Goal: Information Seeking & Learning: Learn about a topic

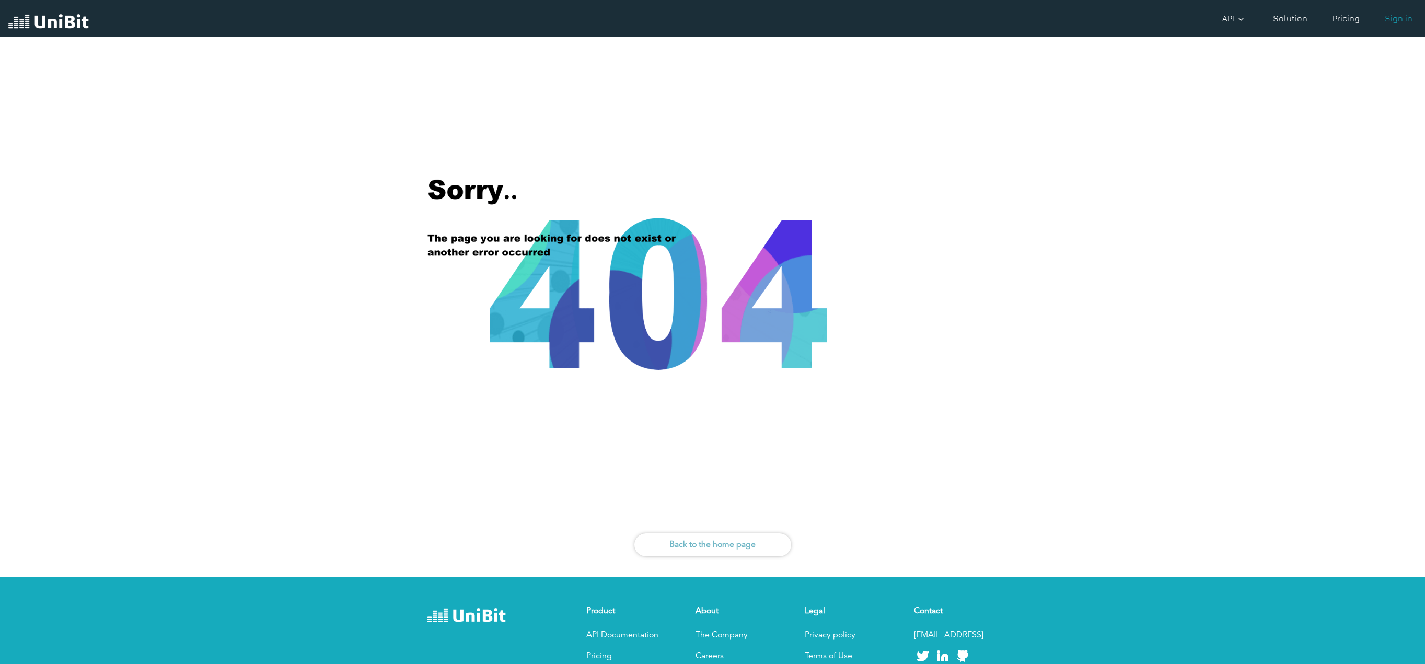
click at [68, 19] on img at bounding box center [48, 23] width 80 height 20
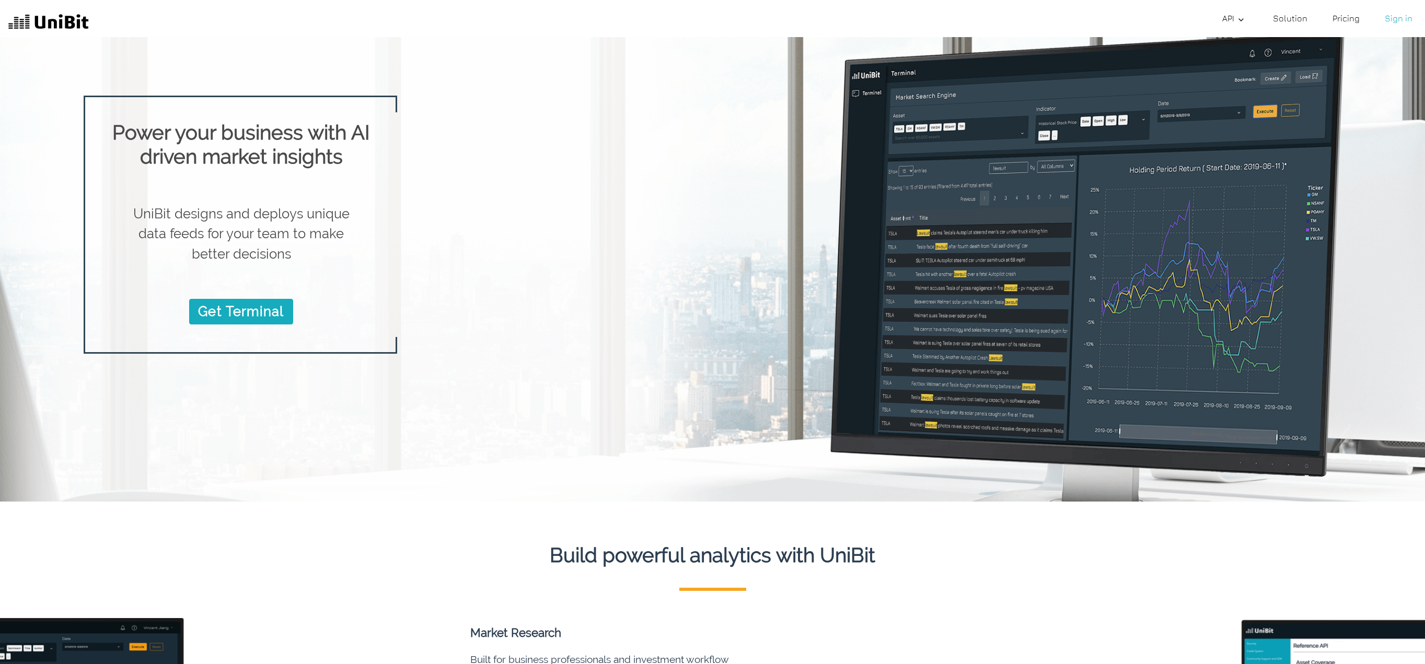
click at [1349, 22] on link "Pricing" at bounding box center [1346, 18] width 36 height 21
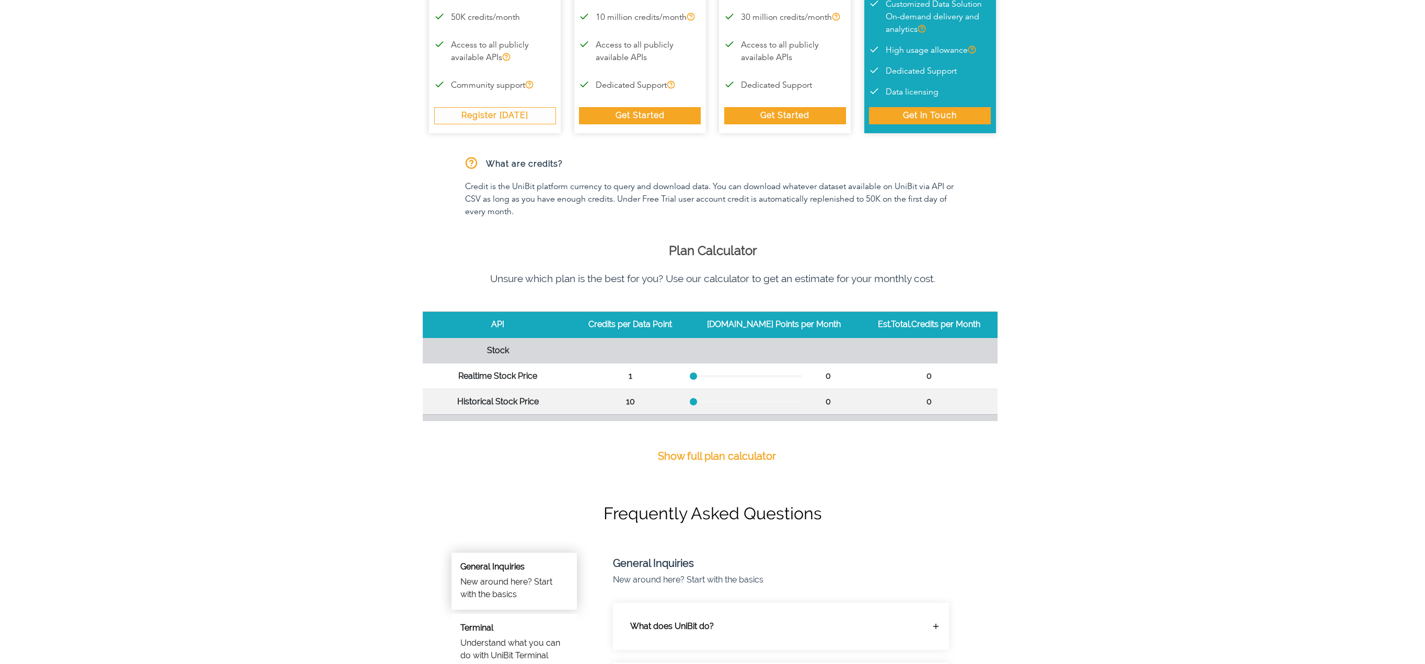
scroll to position [252, 0]
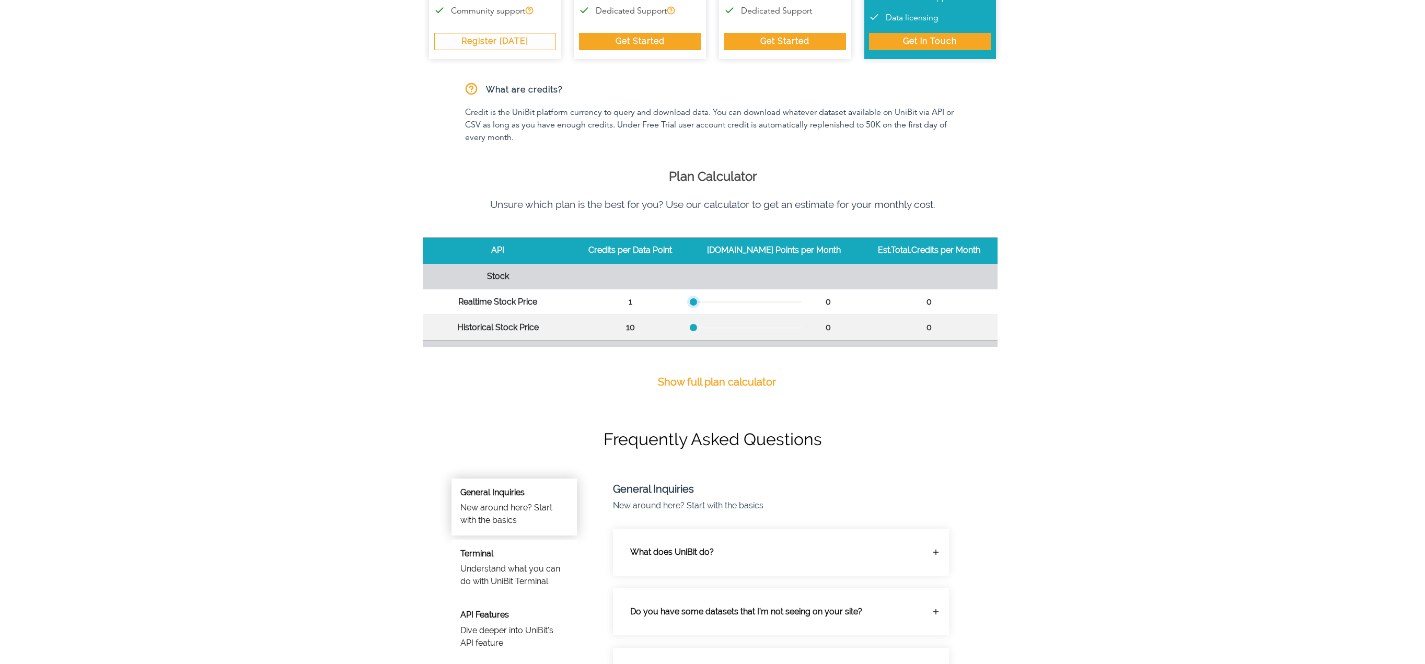
drag, startPoint x: 706, startPoint y: 300, endPoint x: 411, endPoint y: 268, distance: 296.5
click at [548, 298] on tr "Realtime Stock Price 1 0 0" at bounding box center [710, 302] width 575 height 26
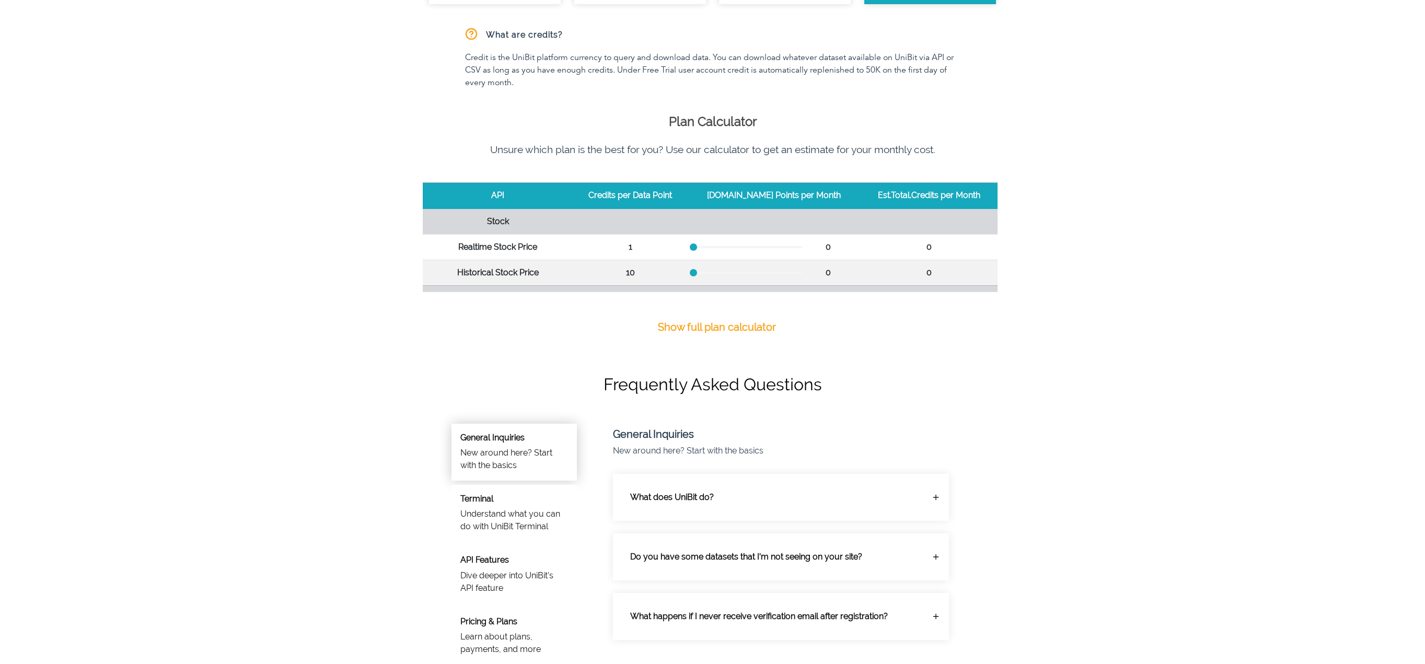
scroll to position [565, 0]
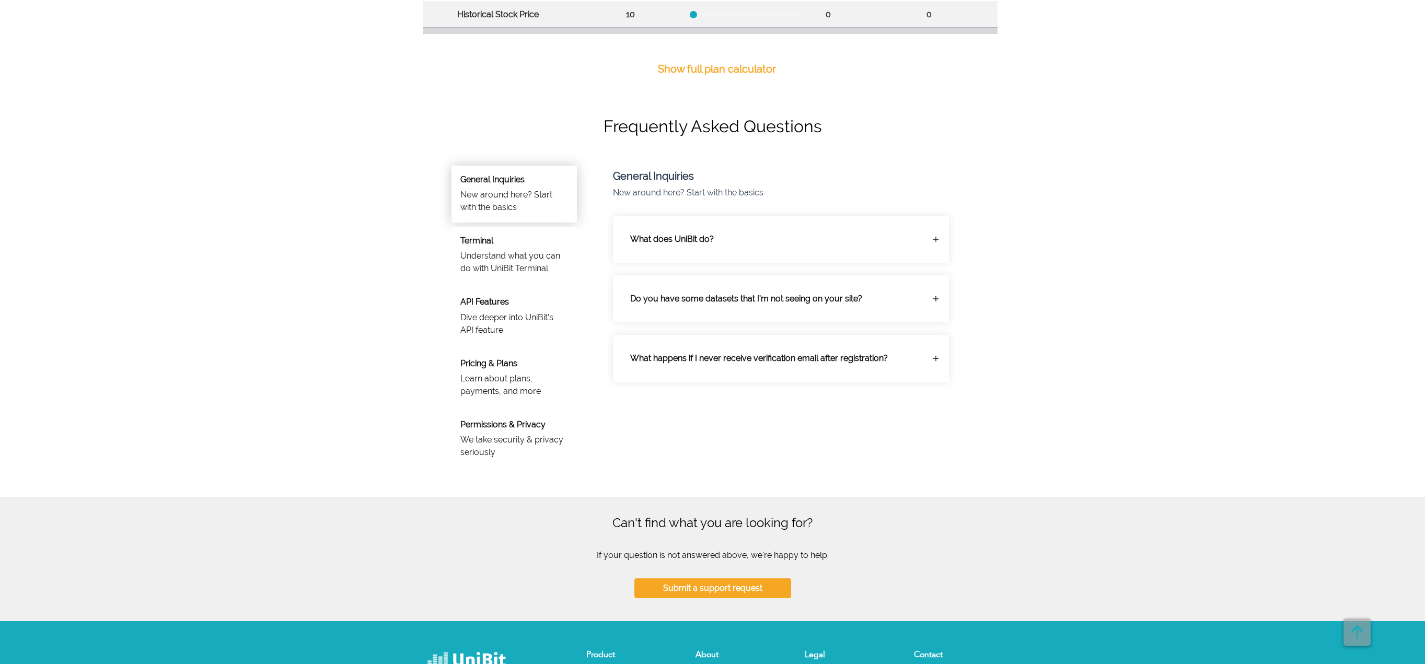
click at [723, 288] on p "Do you have some datasets that I’m not seeing on your site?" at bounding box center [773, 298] width 302 height 29
click at [721, 353] on div "What happens if I never receive verification email after registration? There co…" at bounding box center [781, 371] width 336 height 47
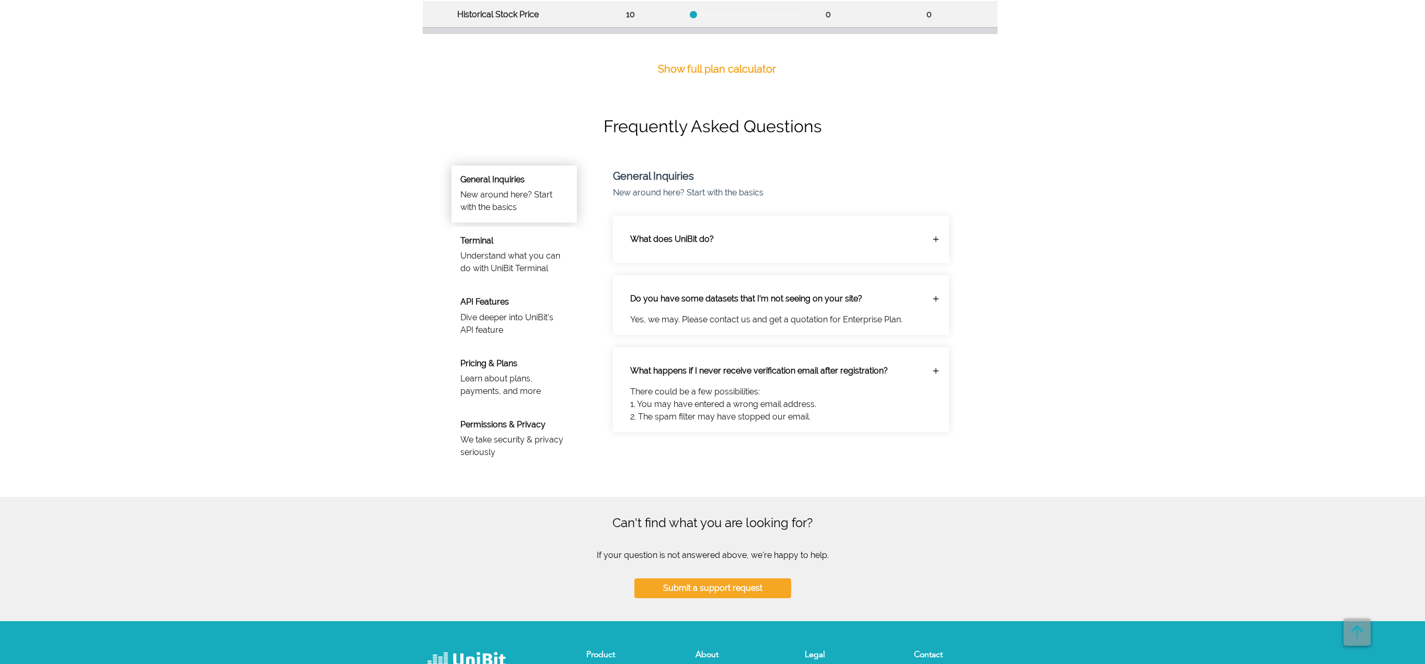
click at [471, 243] on h6 "Terminal" at bounding box center [514, 241] width 108 height 10
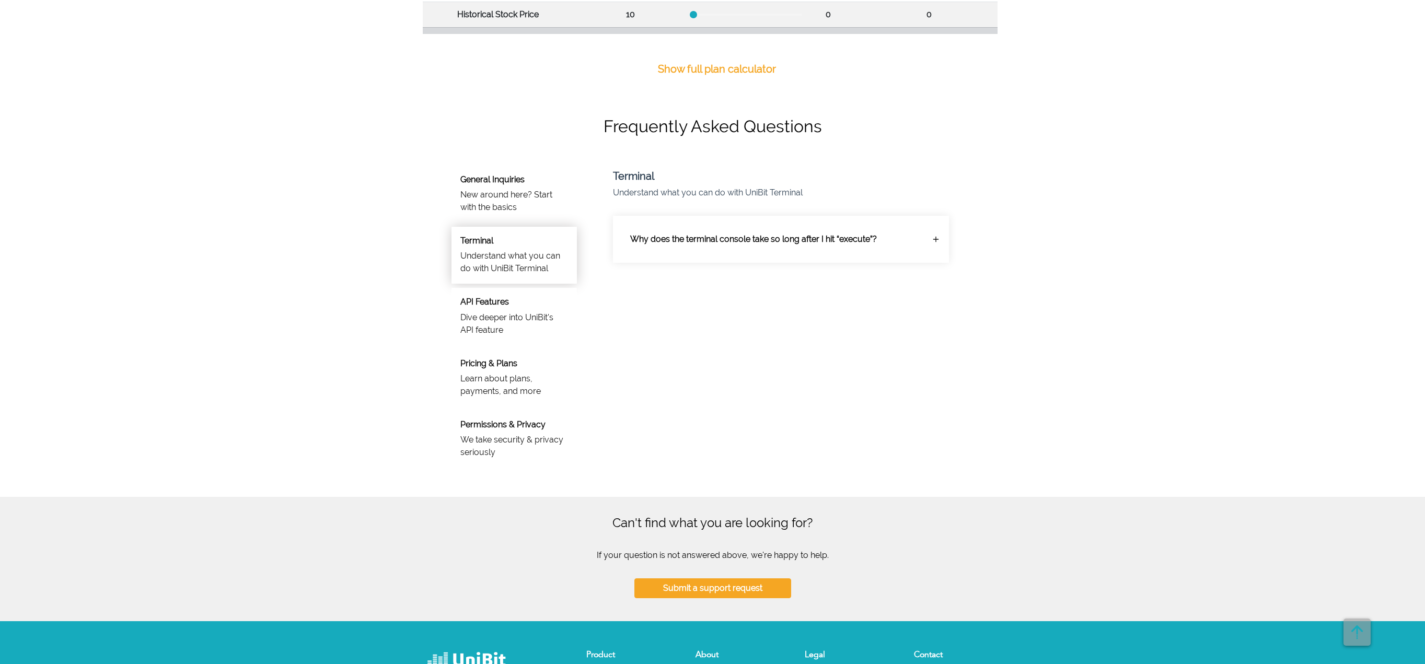
click at [484, 305] on h6 "API Features" at bounding box center [514, 302] width 108 height 10
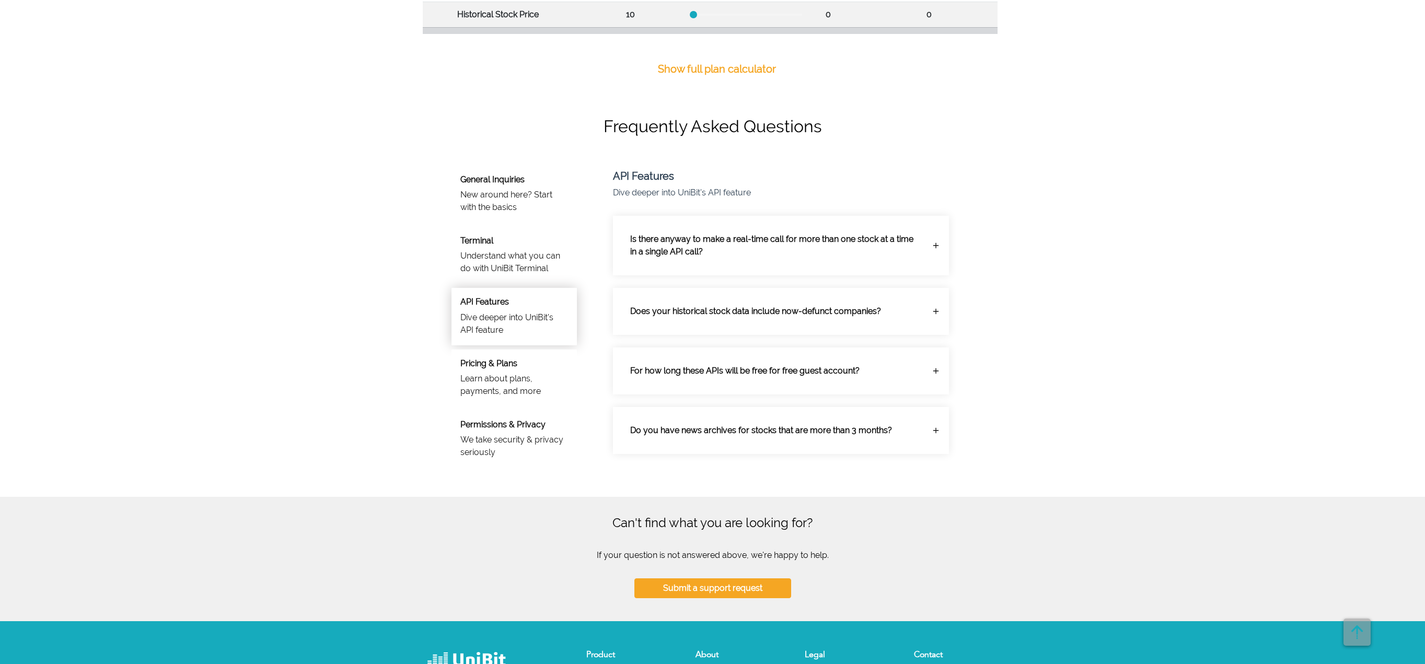
click at [635, 245] on p "Is there anyway to make a real-time call for more than one stock at a time in a…" at bounding box center [773, 246] width 302 height 42
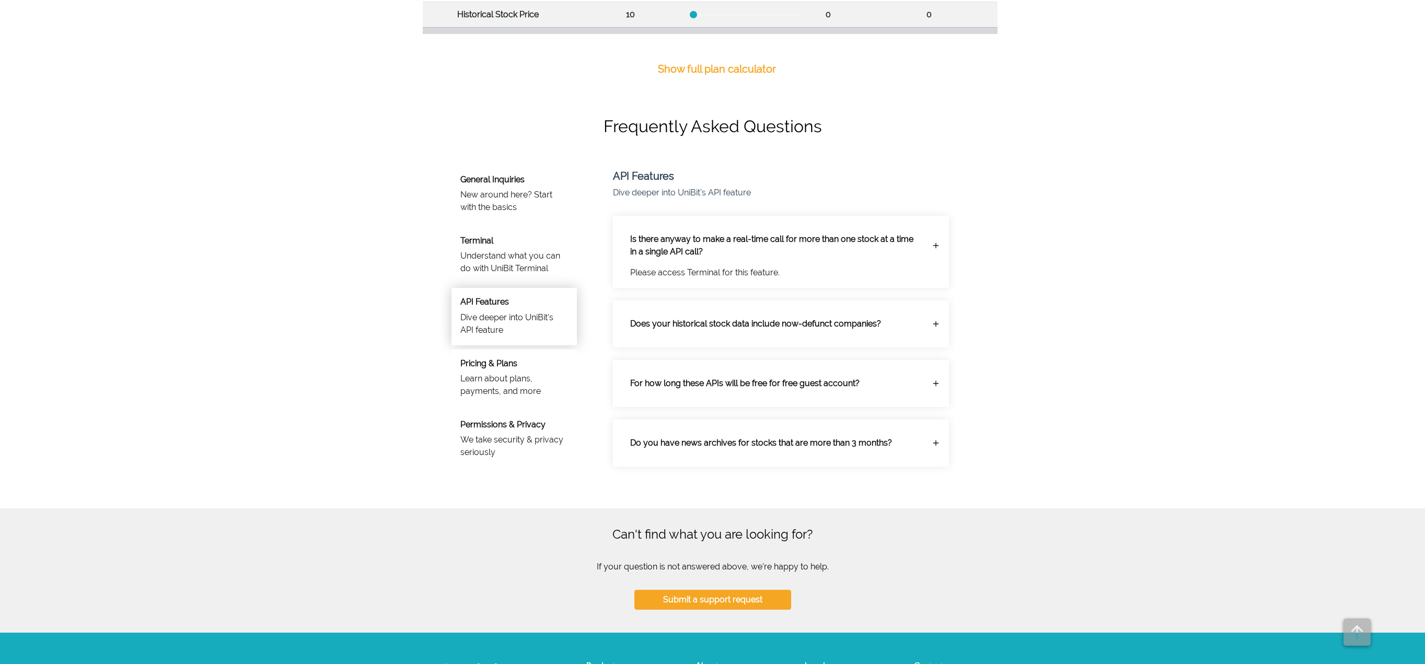
click at [631, 321] on p "Does your historical stock data include now-defunct companies?" at bounding box center [773, 323] width 302 height 29
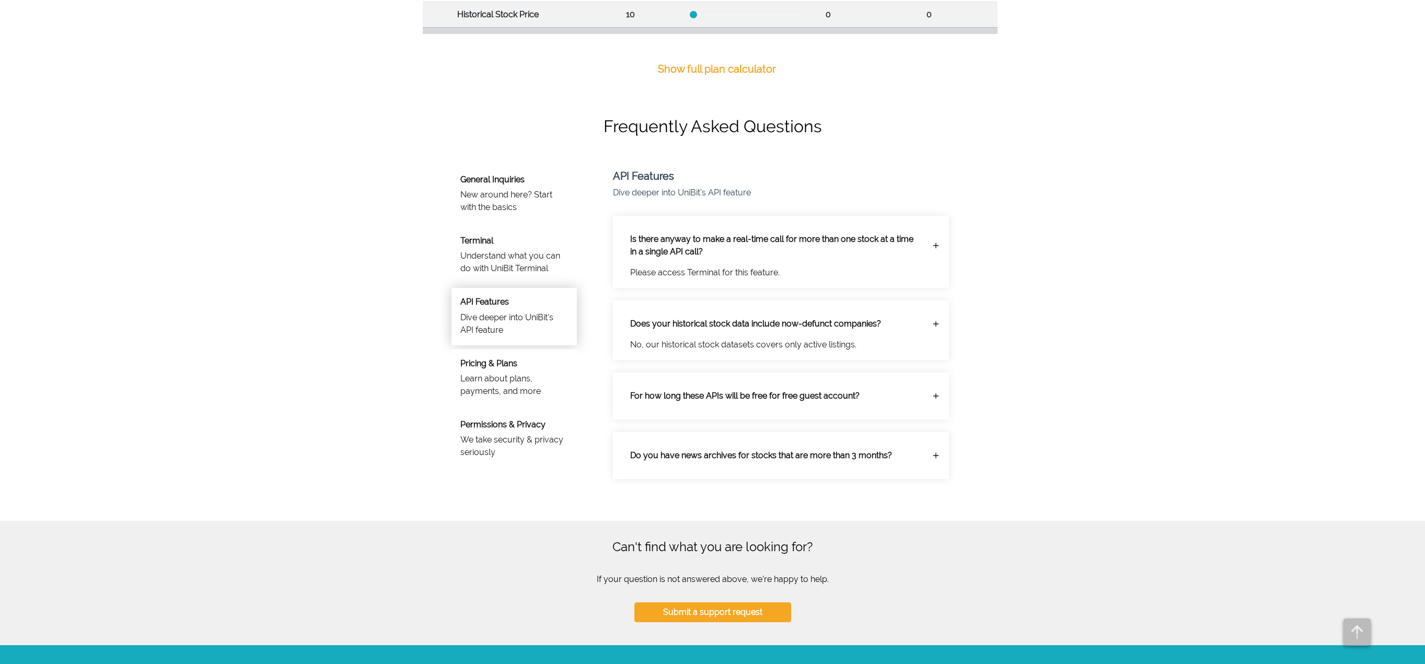
click at [502, 376] on p "Learn about plans, payments, and more" at bounding box center [514, 385] width 108 height 25
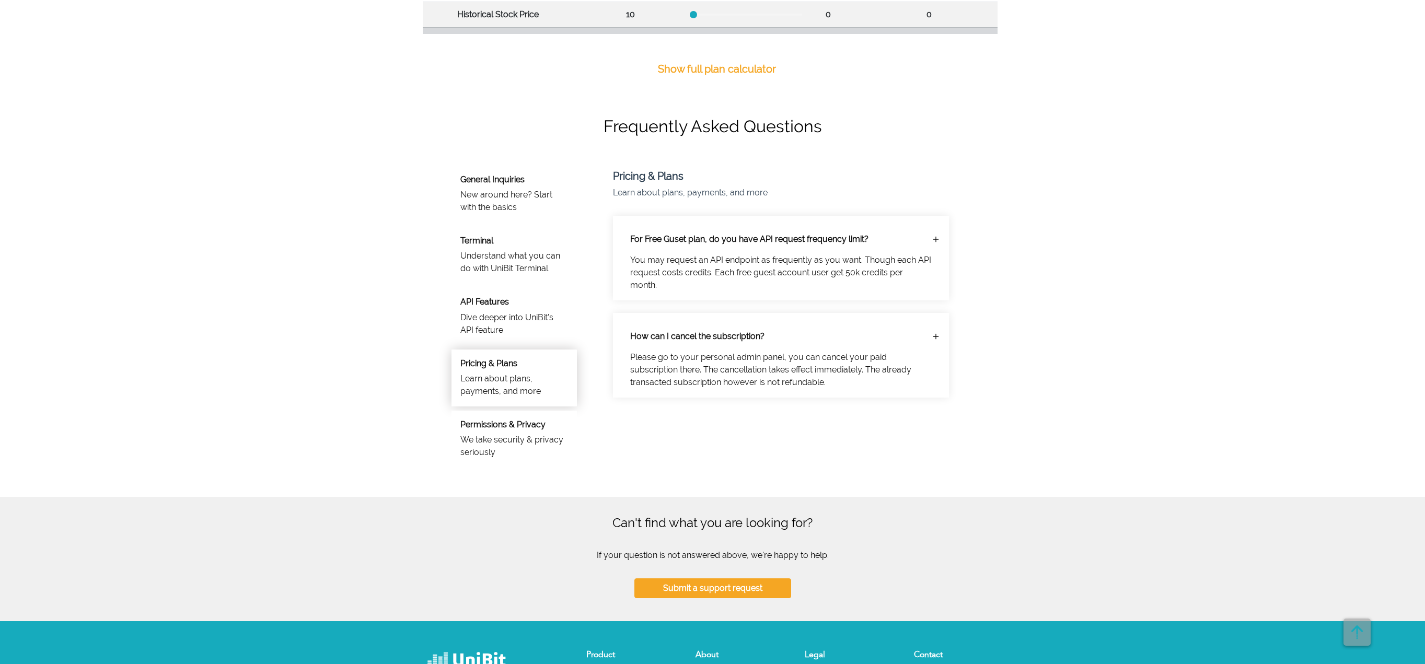
click at [502, 432] on div "Permissions & Privacy We take security & privacy seriously" at bounding box center [513, 439] width 125 height 57
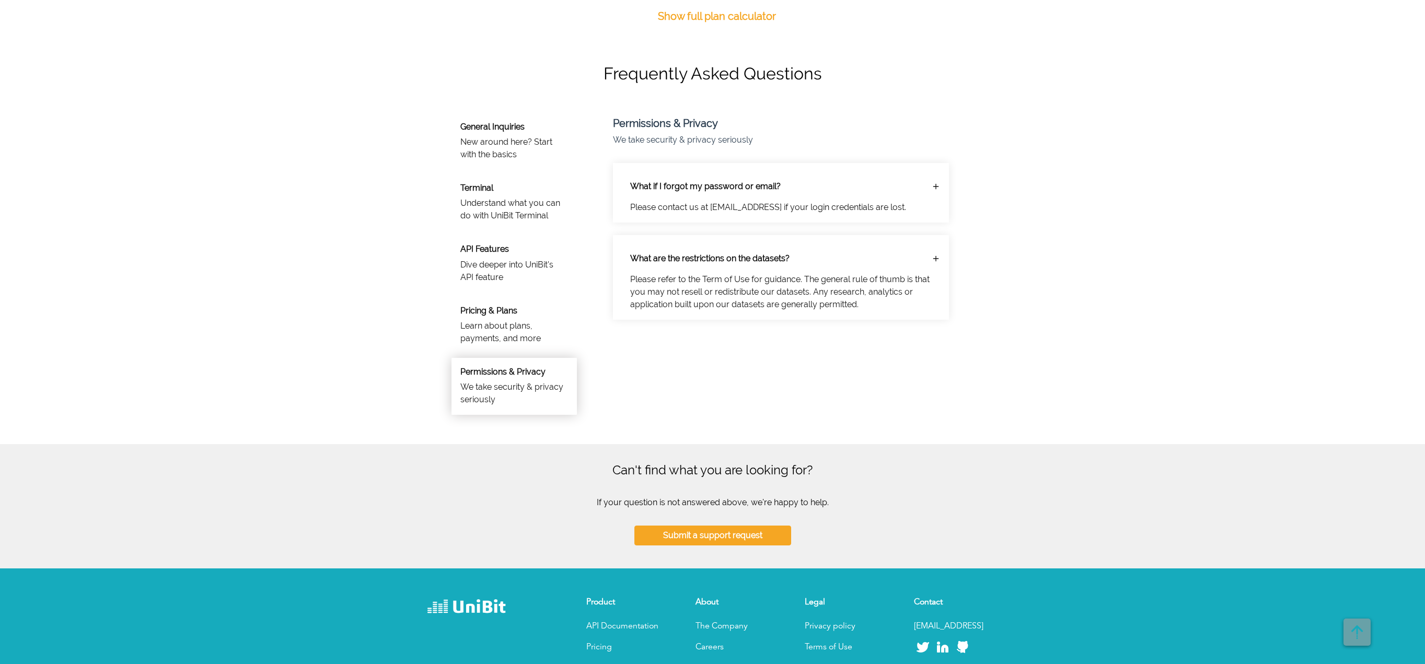
scroll to position [640, 0]
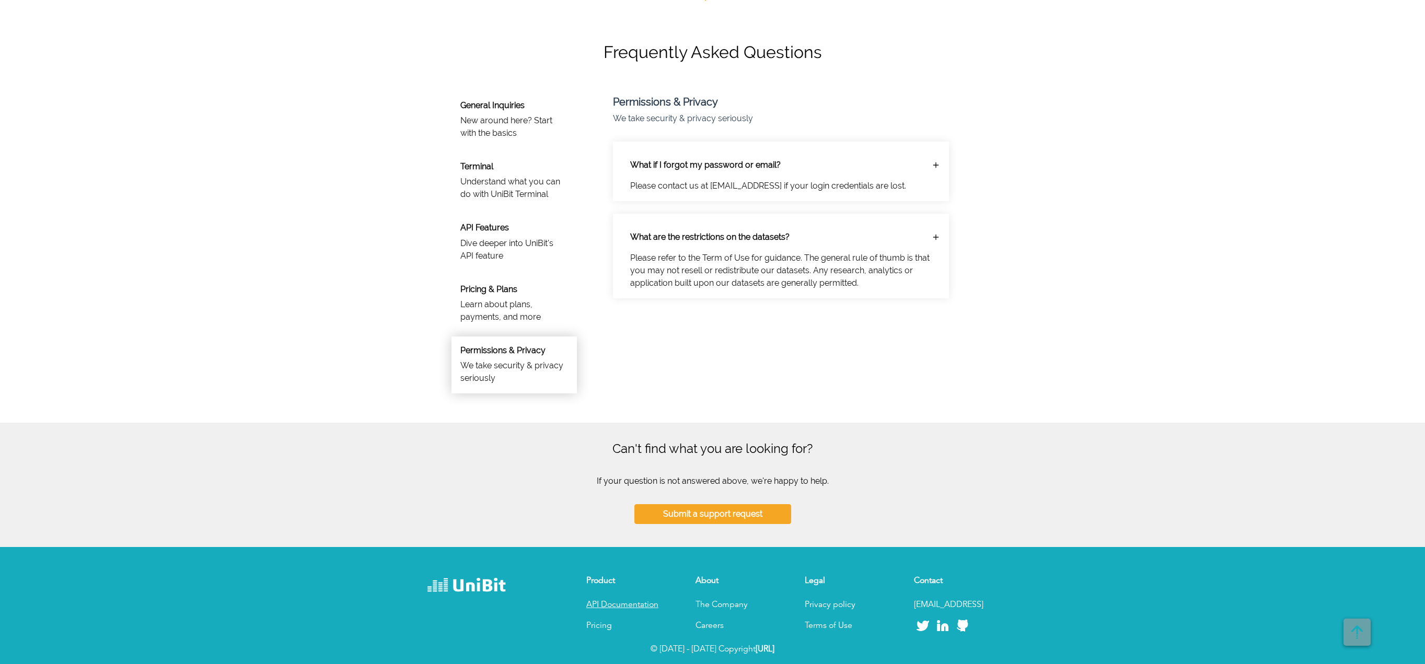
click at [622, 603] on link "API Documentation" at bounding box center [622, 605] width 72 height 8
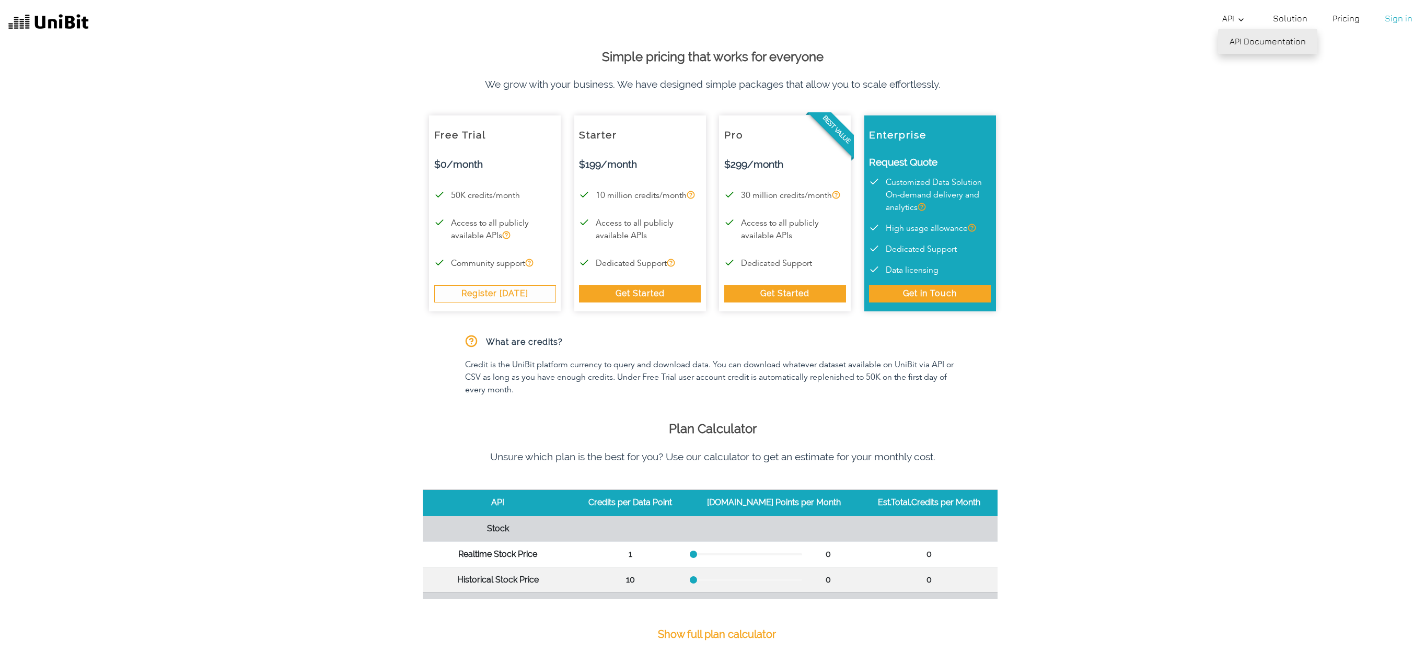
click at [1241, 30] on link "API Documentation" at bounding box center [1267, 41] width 99 height 25
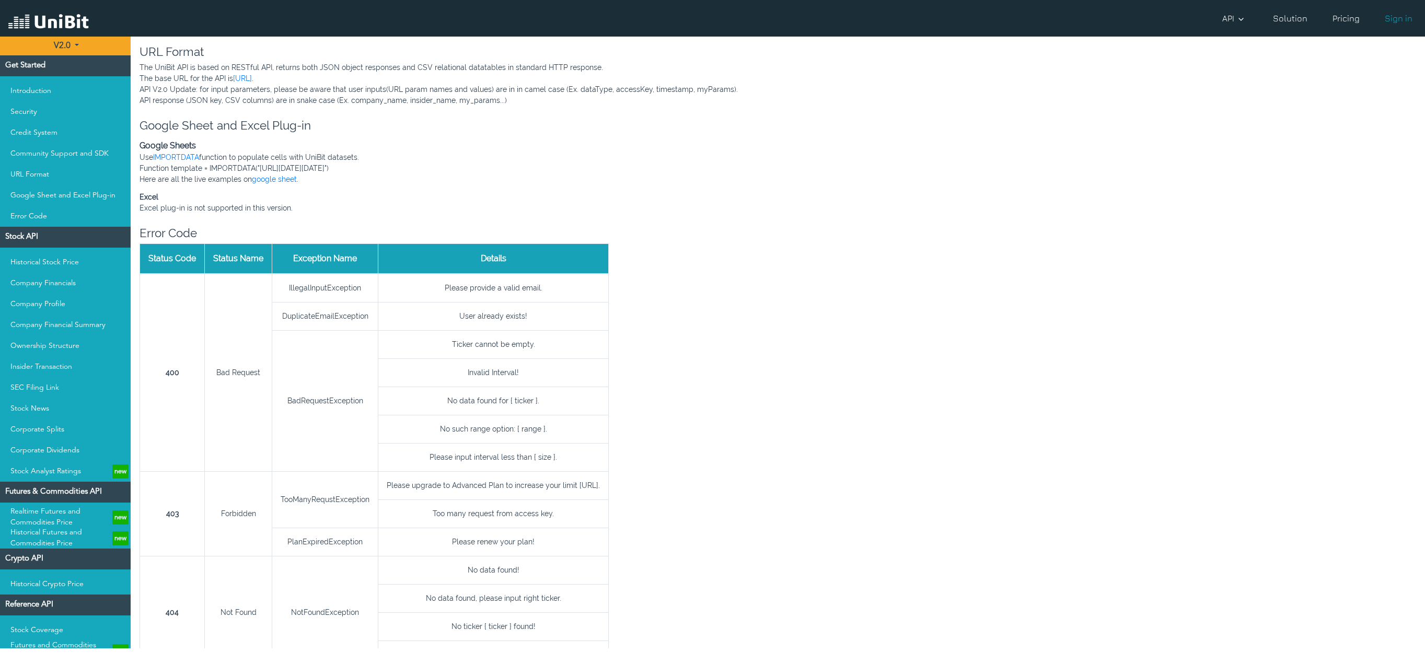
scroll to position [345, 0]
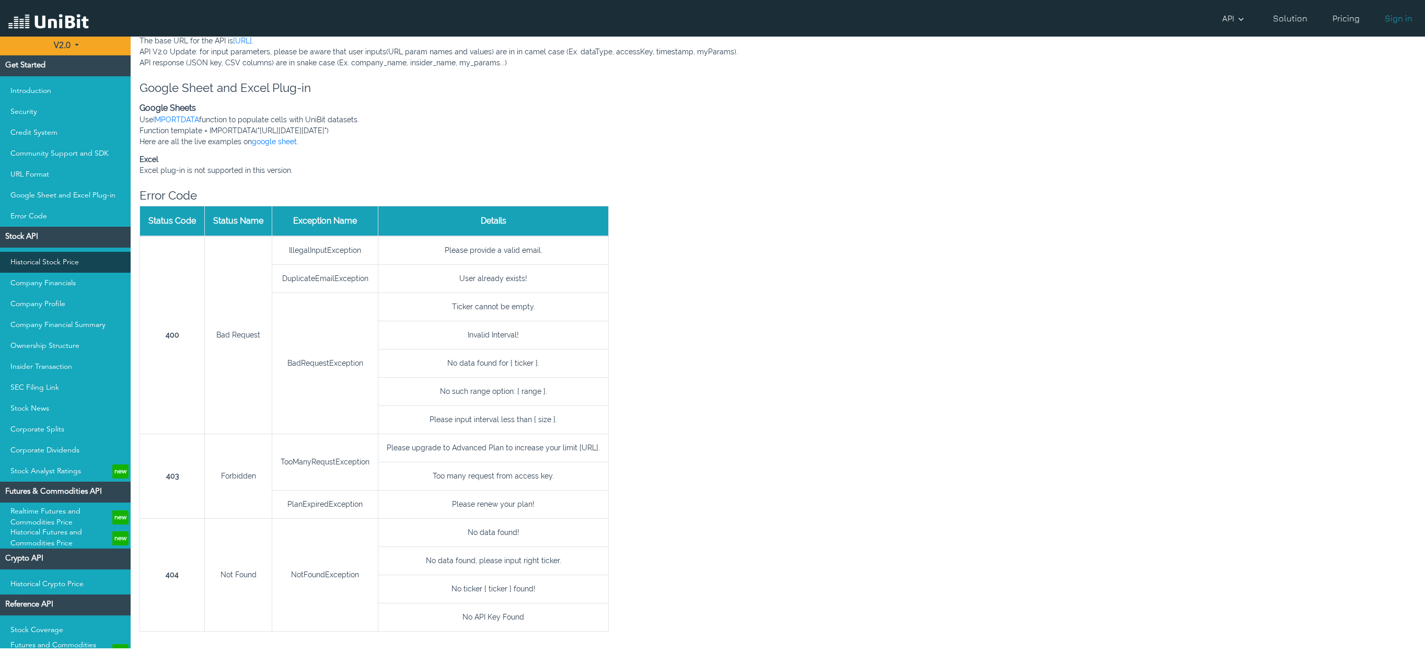
click at [82, 267] on link "Historical Stock Price" at bounding box center [65, 262] width 131 height 21
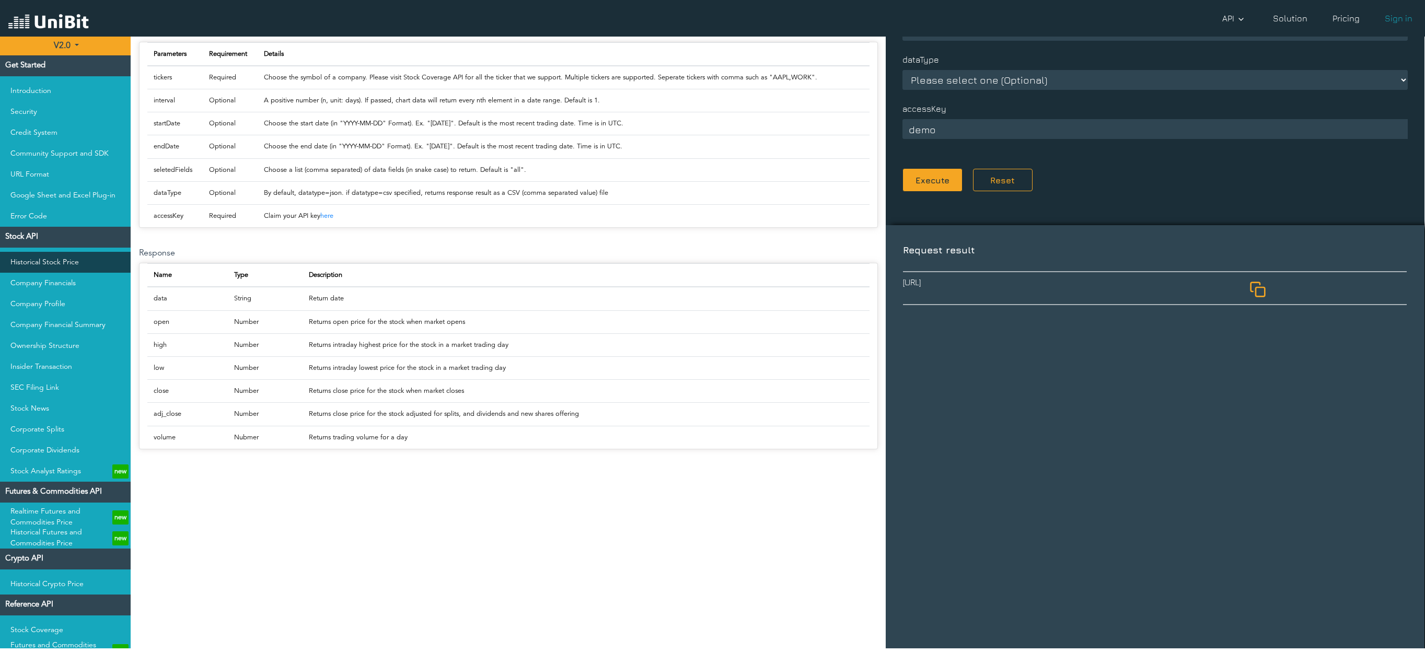
click at [67, 262] on link "Historical Stock Price" at bounding box center [65, 262] width 131 height 21
click at [29, 239] on h4 "Stock API" at bounding box center [65, 237] width 131 height 21
click at [39, 259] on link "Historical Stock Price" at bounding box center [65, 262] width 131 height 21
click at [44, 274] on link "Company Financials" at bounding box center [65, 283] width 131 height 21
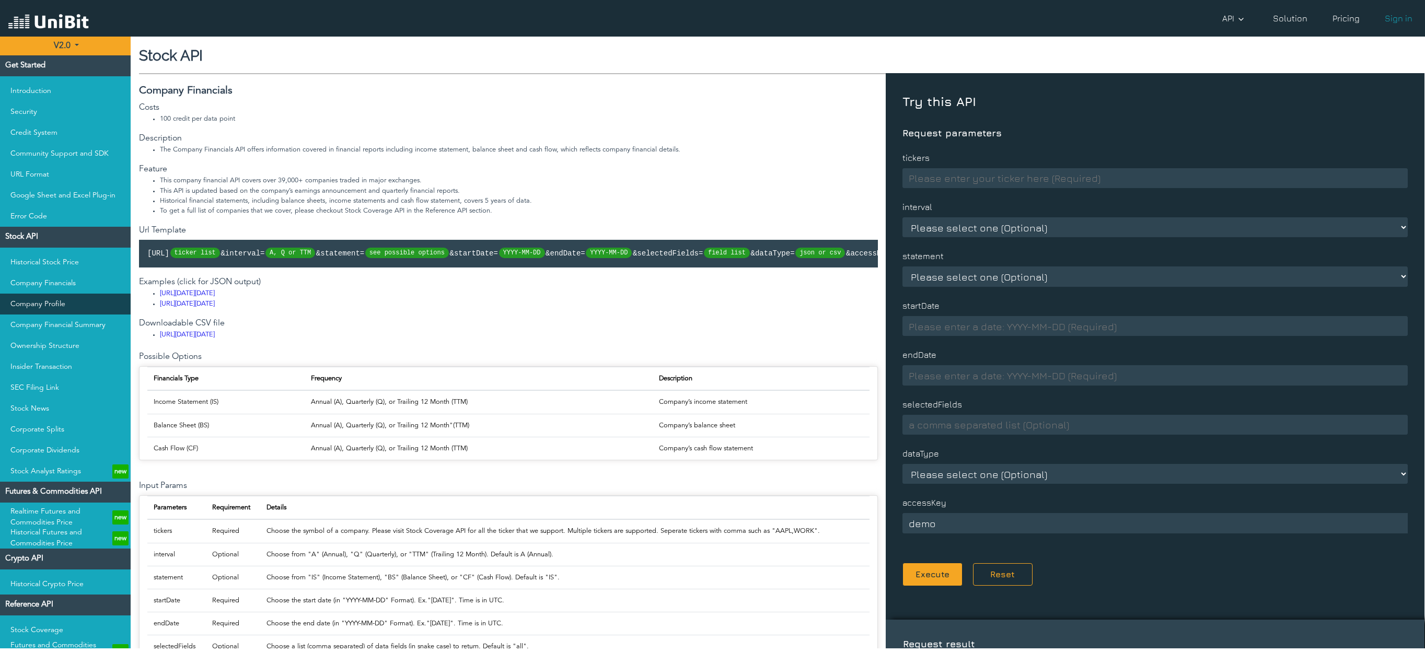
click at [44, 301] on link "Company Profile" at bounding box center [65, 304] width 131 height 21
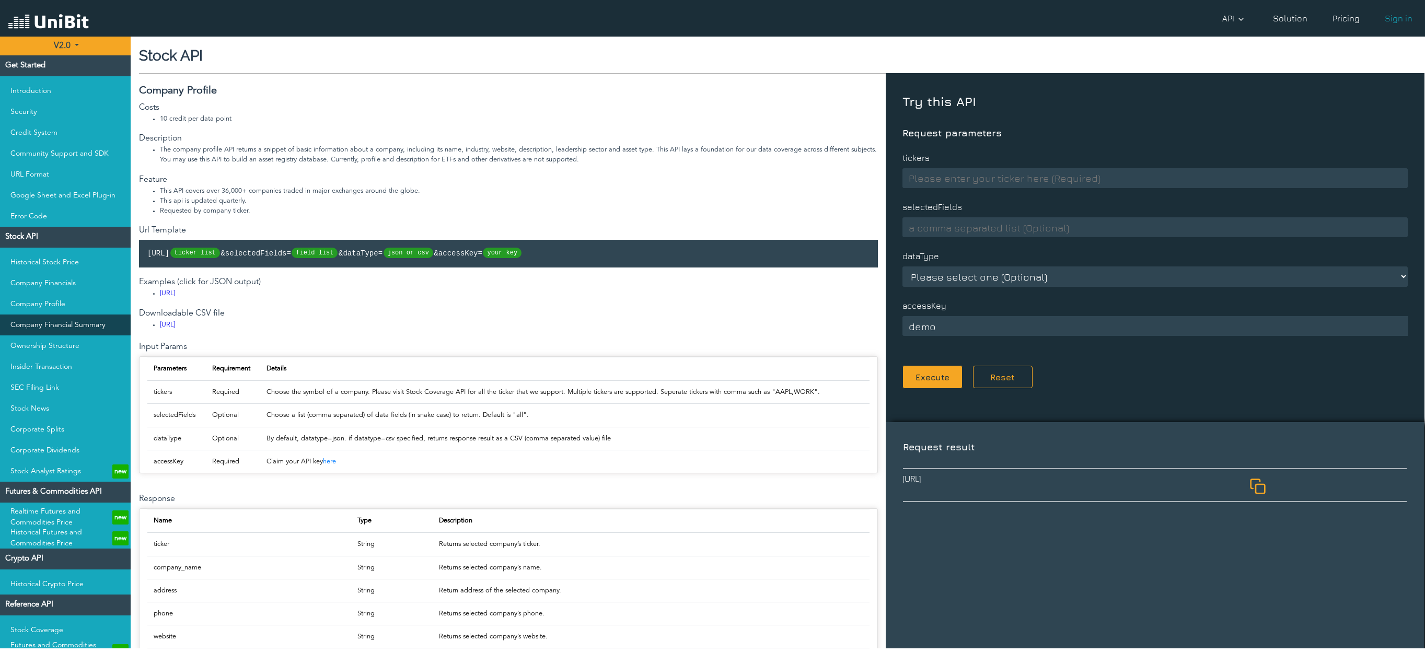
click at [64, 329] on link "Company Financial Summary" at bounding box center [65, 325] width 131 height 21
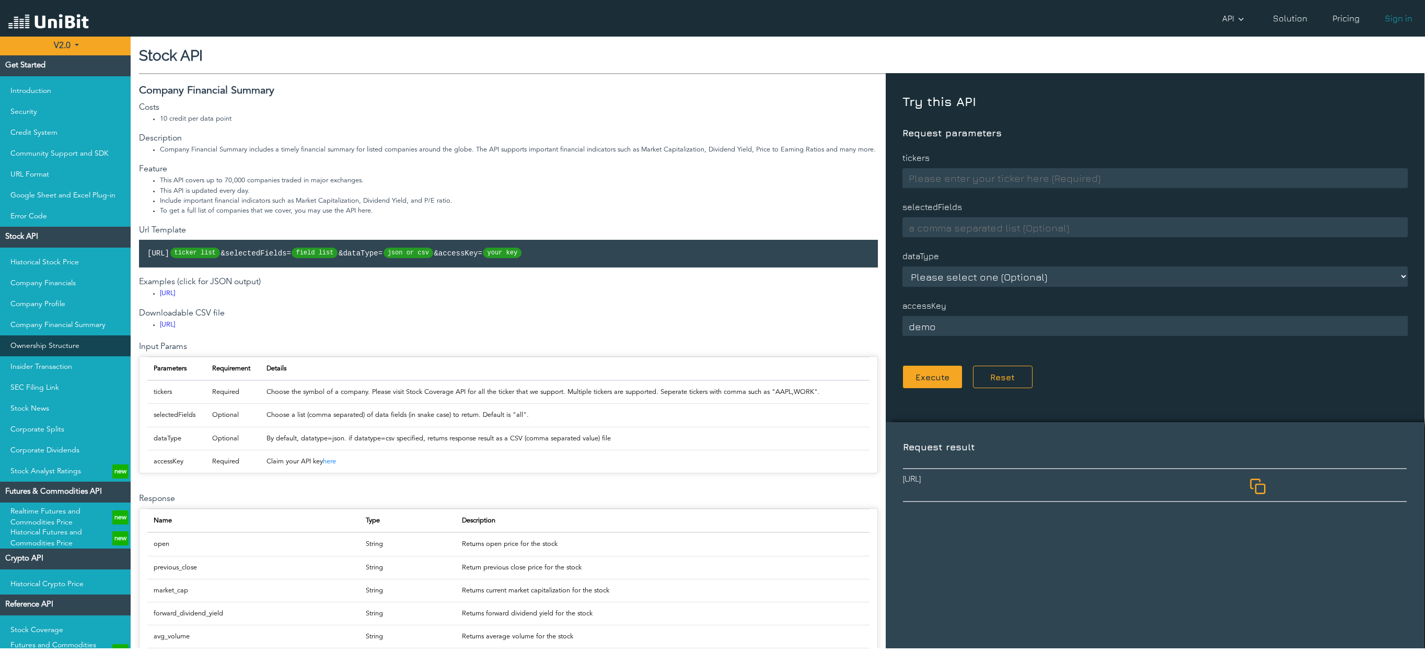
click at [67, 348] on link "Ownership Structure" at bounding box center [65, 345] width 131 height 21
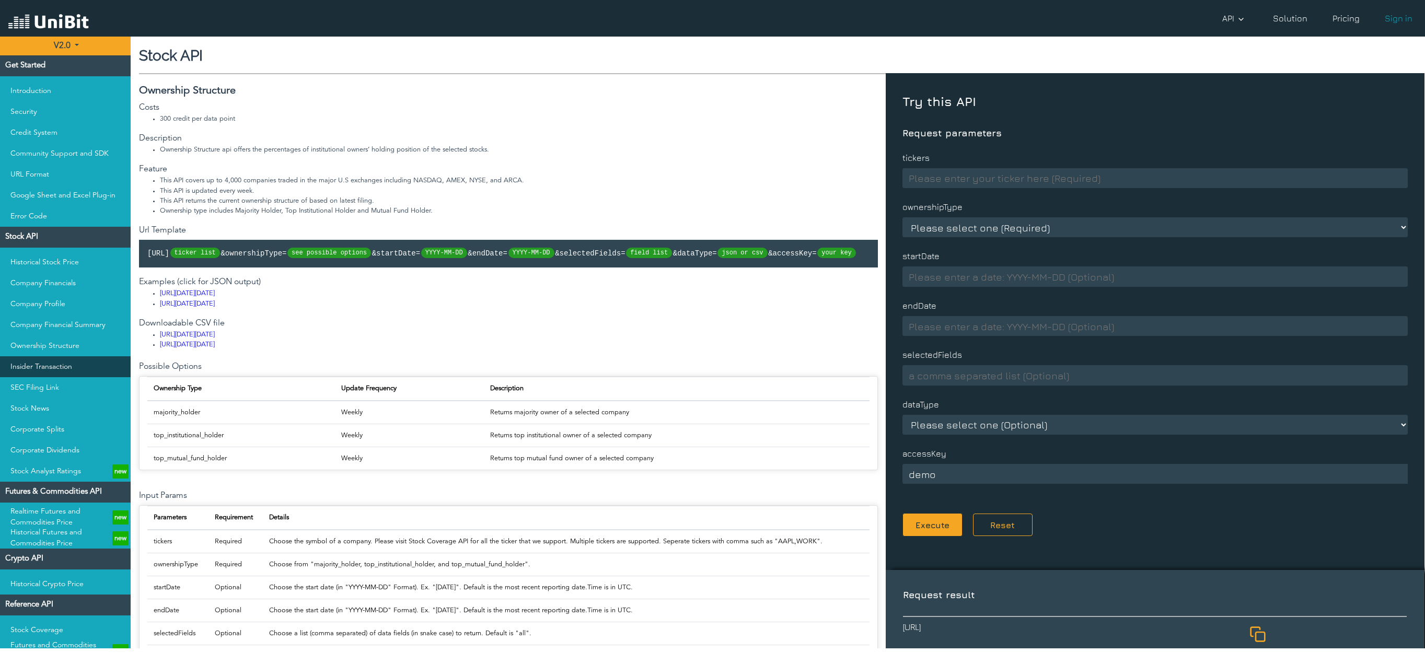
click at [70, 367] on link "Insider Transaction" at bounding box center [65, 366] width 131 height 21
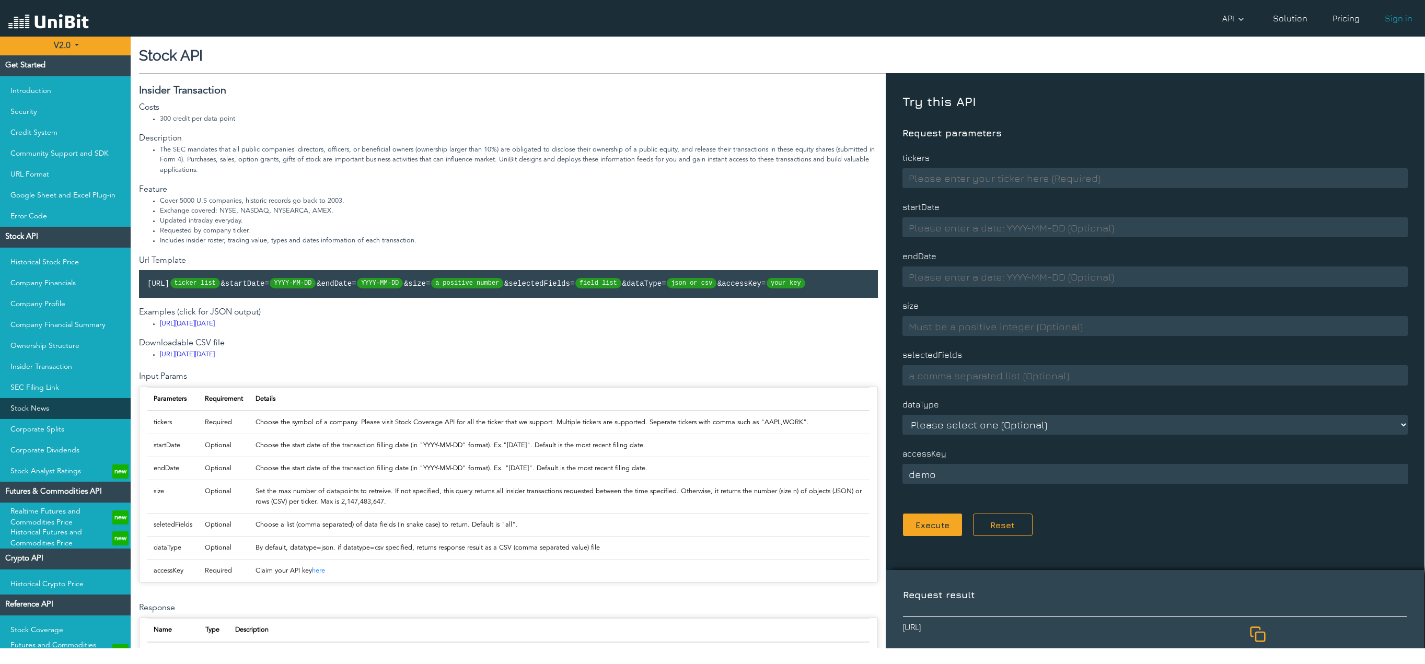
drag, startPoint x: 71, startPoint y: 392, endPoint x: 72, endPoint y: 412, distance: 19.9
click at [71, 392] on link "SEC Filing Link" at bounding box center [65, 387] width 131 height 21
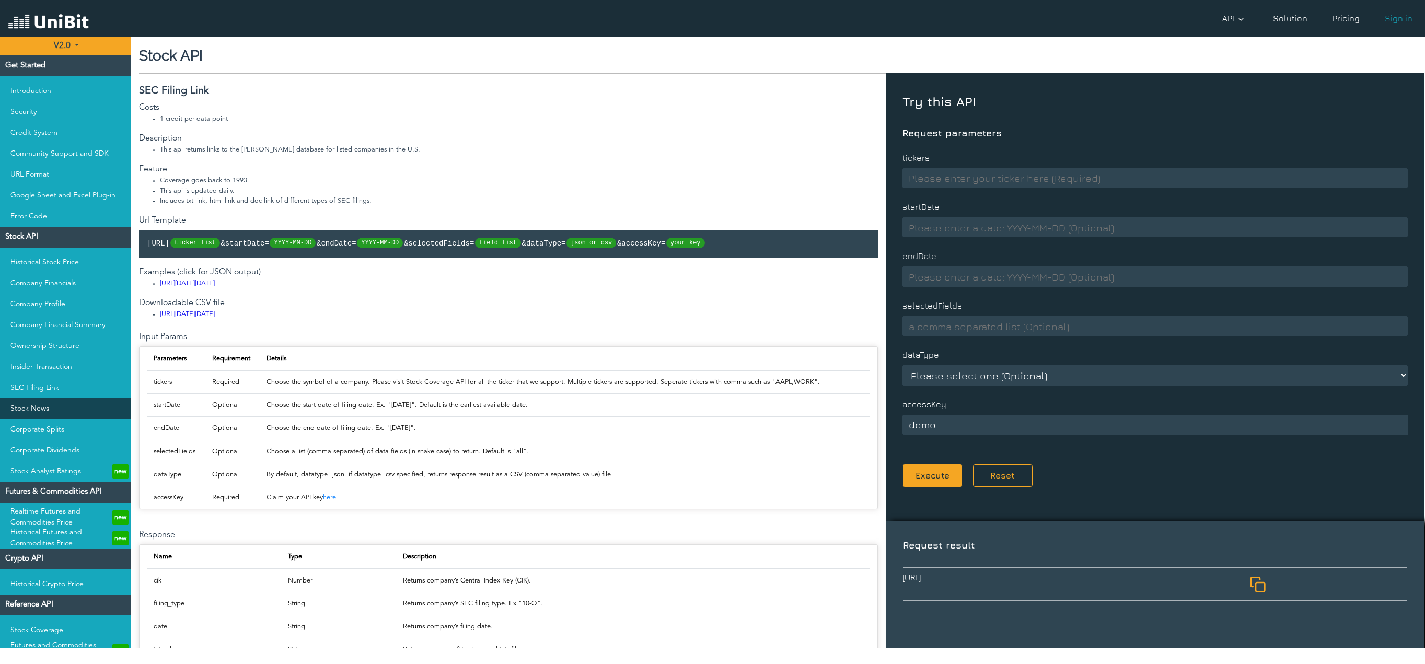
click at [72, 416] on link "Stock News" at bounding box center [65, 408] width 131 height 21
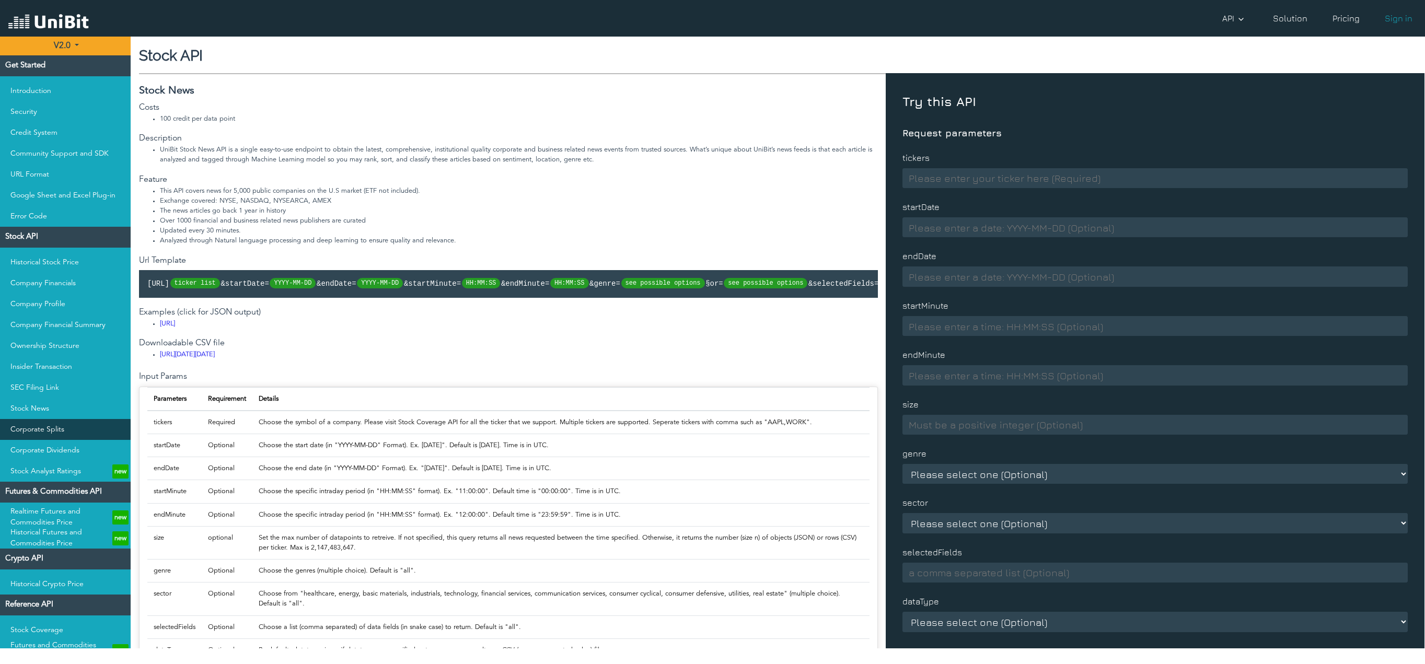
click at [71, 428] on link "Corporate Splits" at bounding box center [65, 429] width 131 height 21
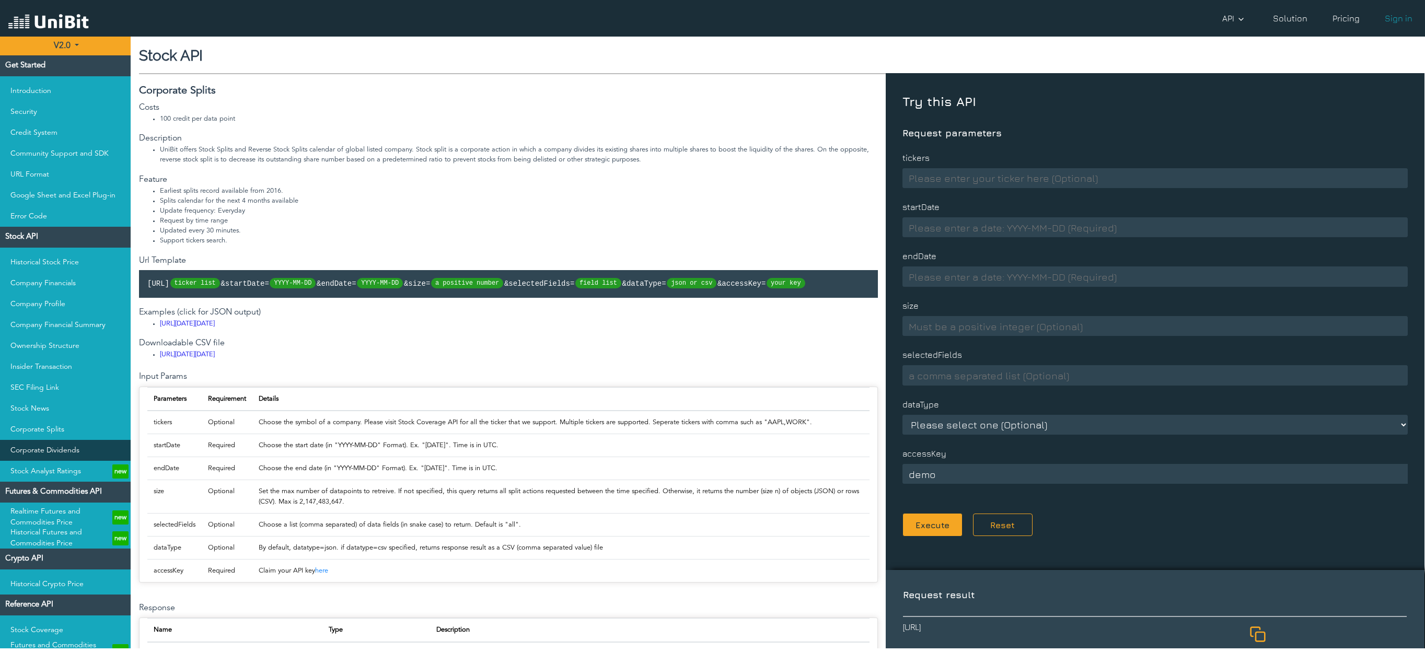
click at [73, 445] on link "Corporate Dividends" at bounding box center [65, 450] width 131 height 21
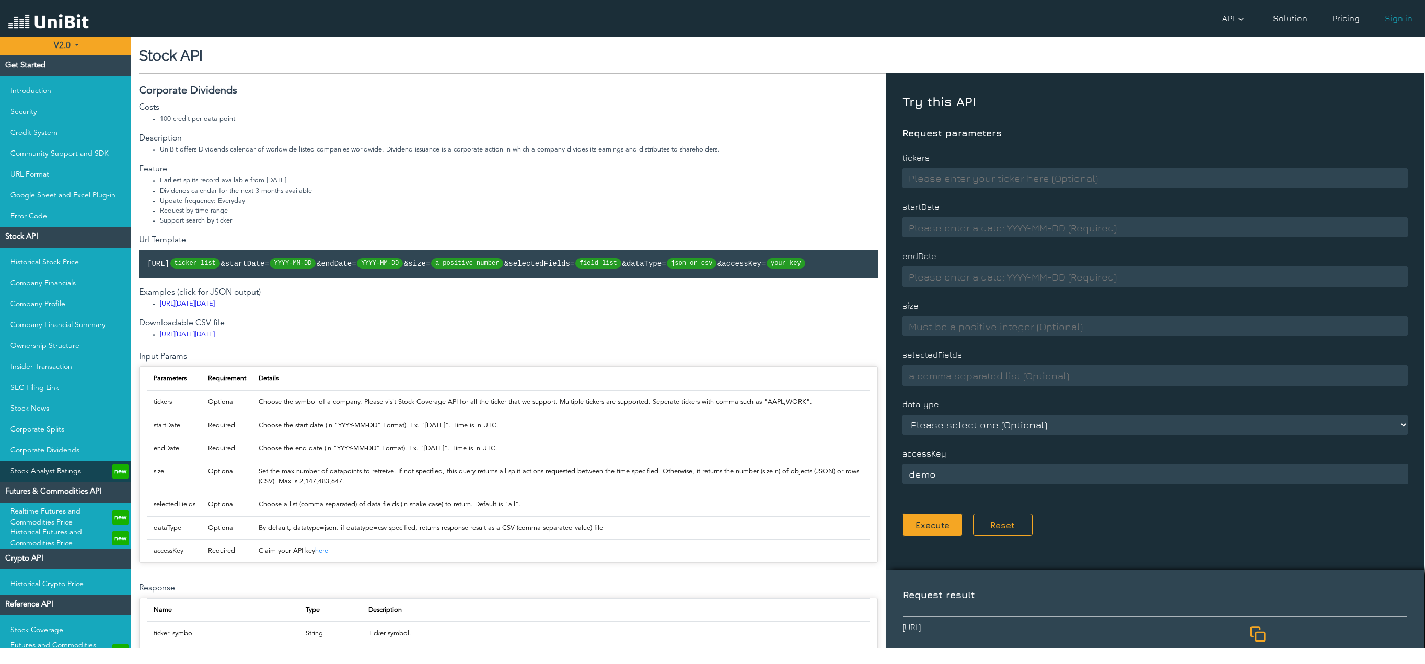
click at [75, 461] on link "Stock Analyst Ratings new" at bounding box center [65, 471] width 131 height 21
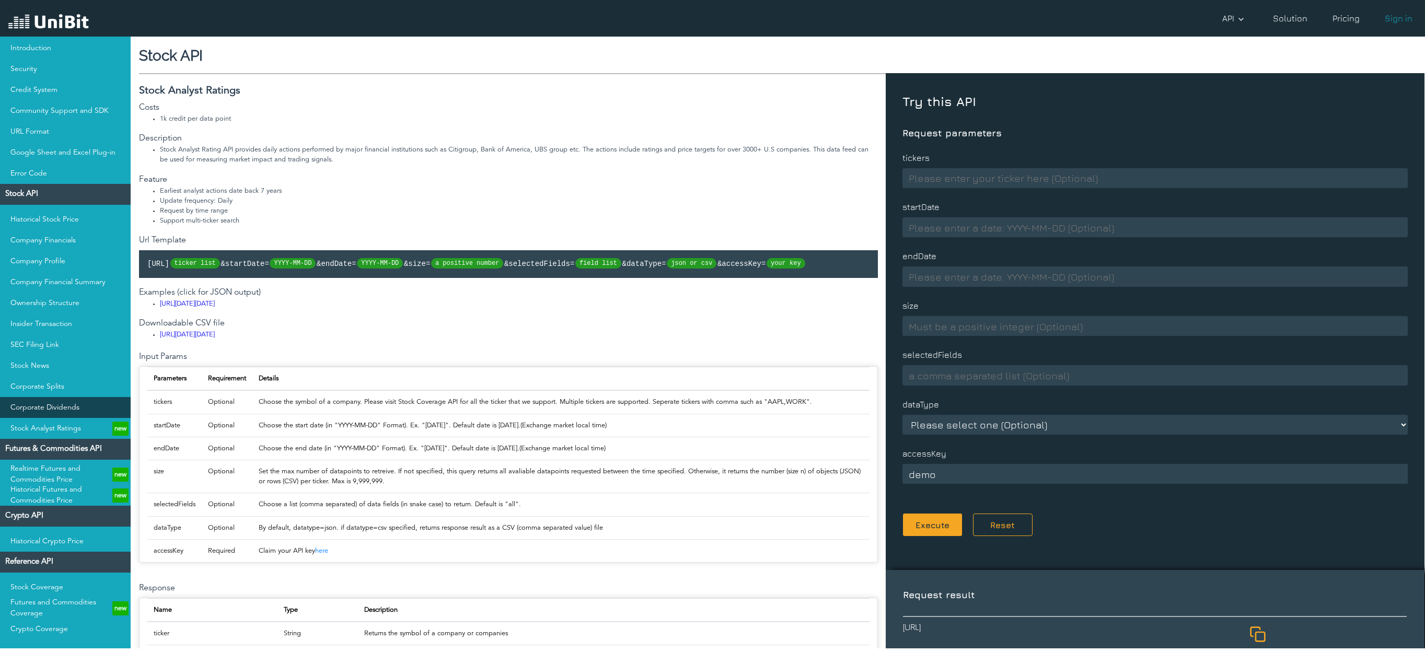
scroll to position [47, 0]
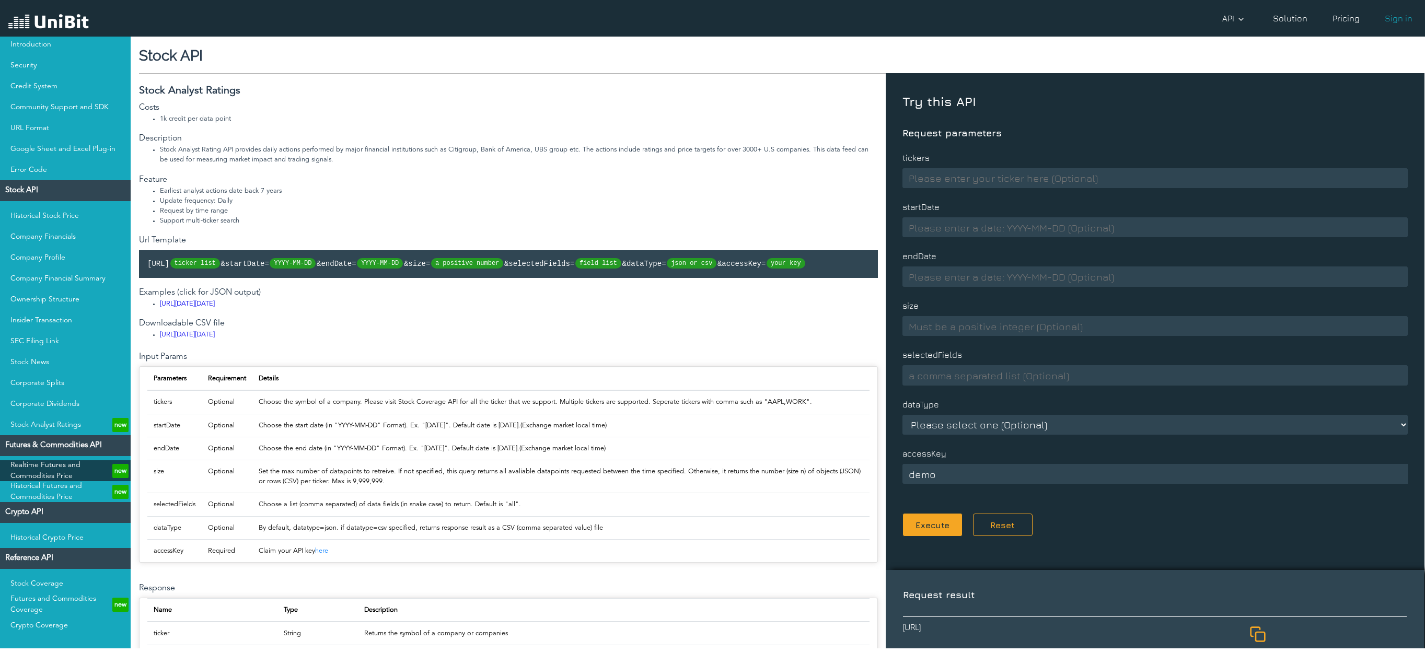
click at [65, 468] on link "Realtime Futures and Commodities Price new" at bounding box center [65, 470] width 131 height 21
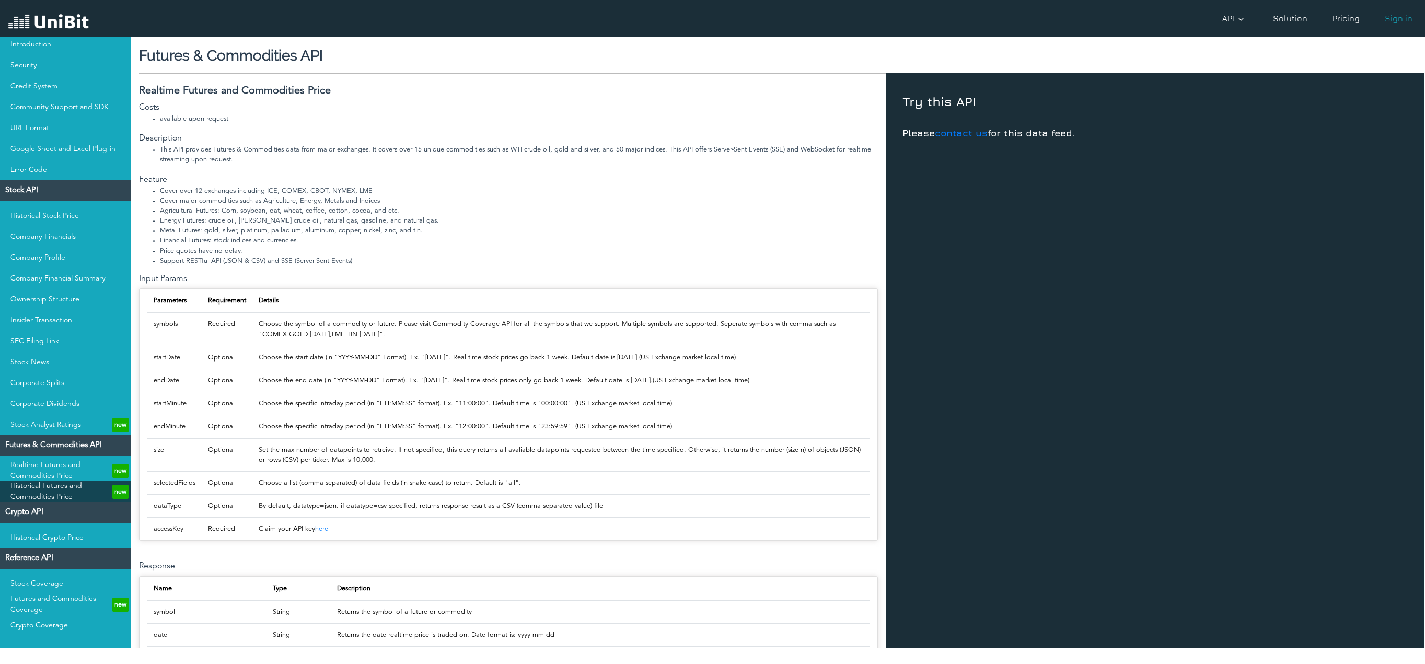
click at [68, 485] on link "Historical Futures and Commodities Price new" at bounding box center [65, 491] width 131 height 21
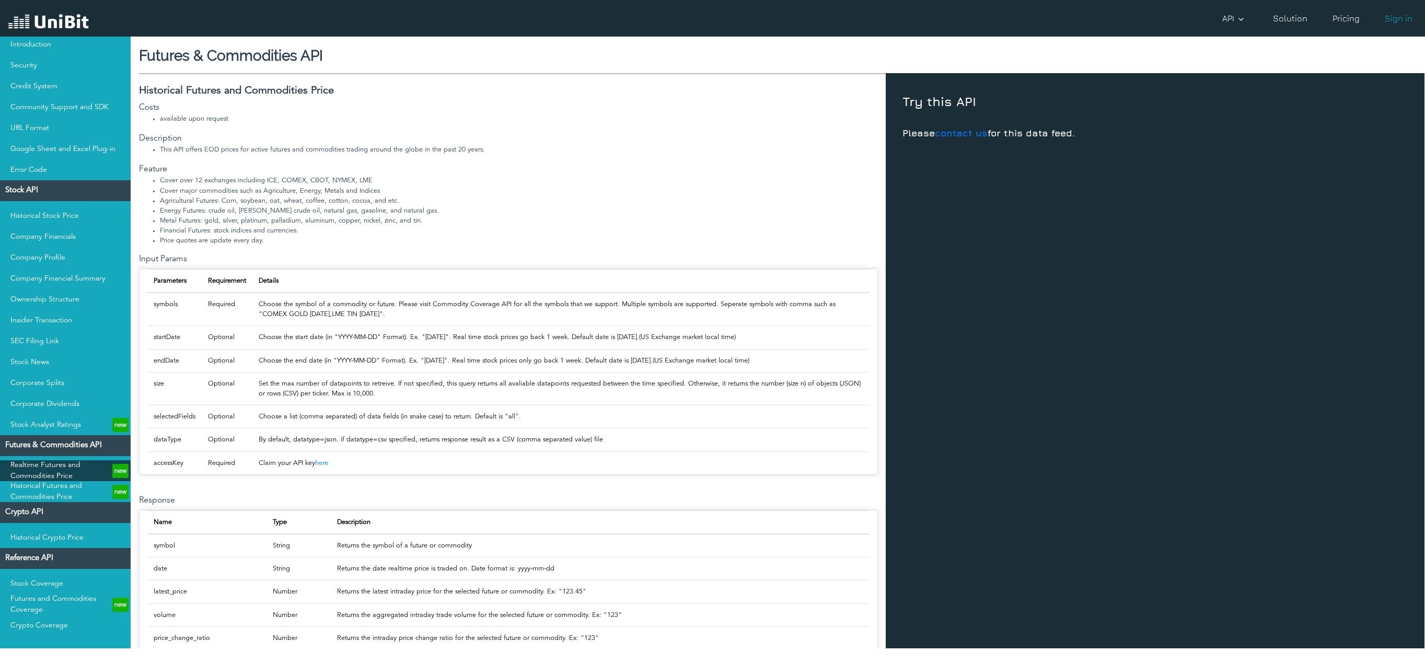
click at [68, 466] on link "Realtime Futures and Commodities Price new" at bounding box center [65, 470] width 131 height 21
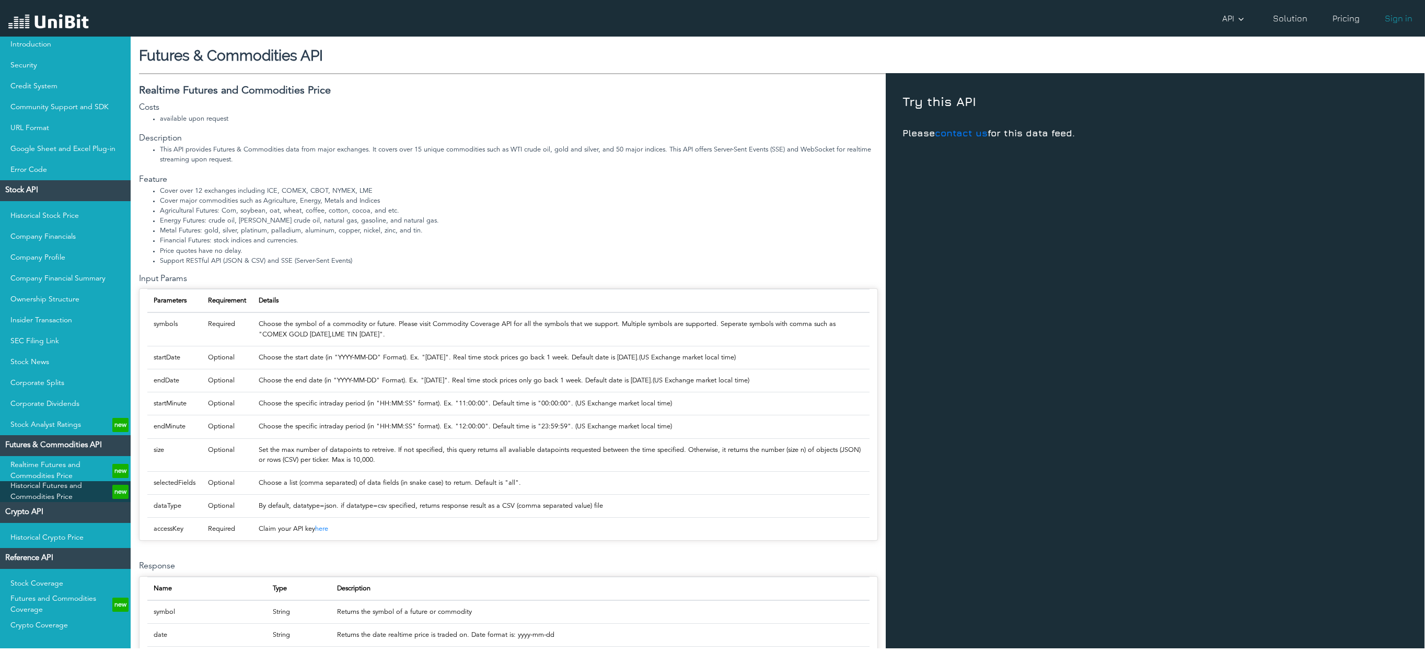
click at [68, 491] on link "Historical Futures and Commodities Price new" at bounding box center [65, 491] width 131 height 21
